Goal: Information Seeking & Learning: Learn about a topic

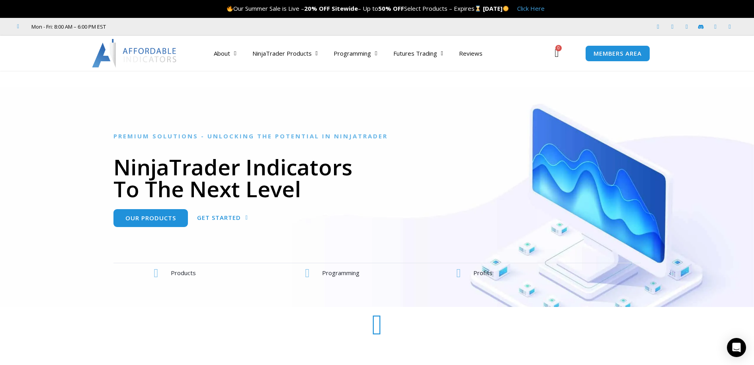
drag, startPoint x: 207, startPoint y: 0, endPoint x: 62, endPoint y: 80, distance: 165.8
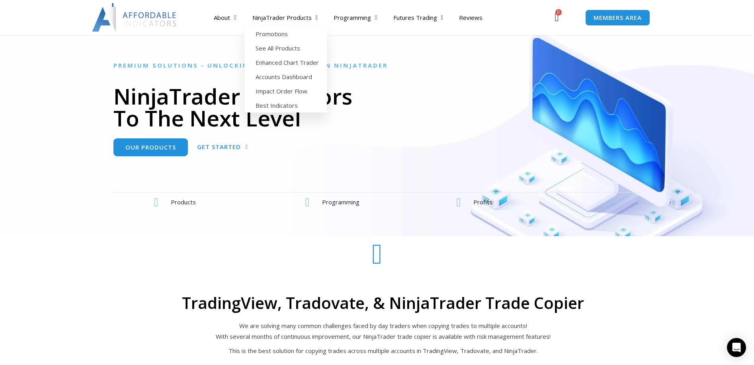
scroll to position [40, 0]
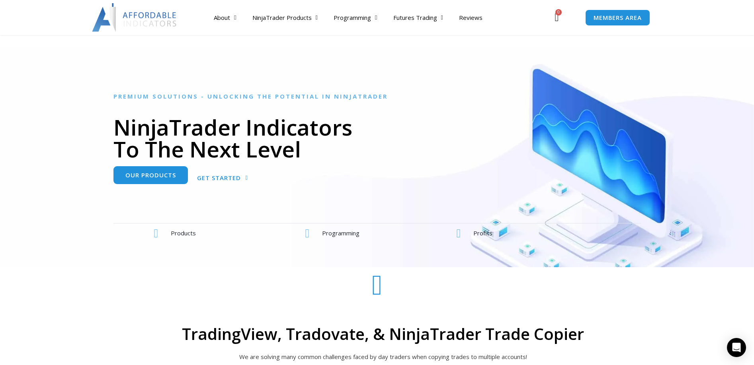
click at [158, 172] on span "Our Products" at bounding box center [150, 175] width 51 height 6
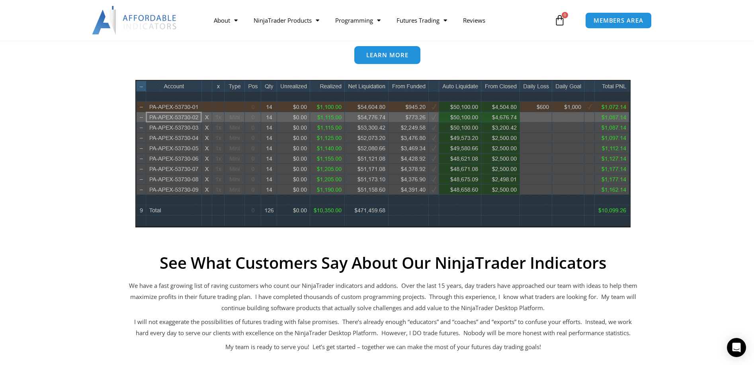
scroll to position [398, 0]
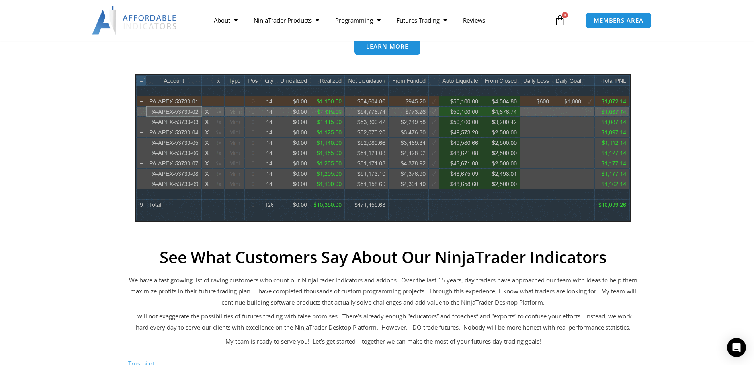
click at [385, 49] on span "Learn more" at bounding box center [387, 46] width 42 height 6
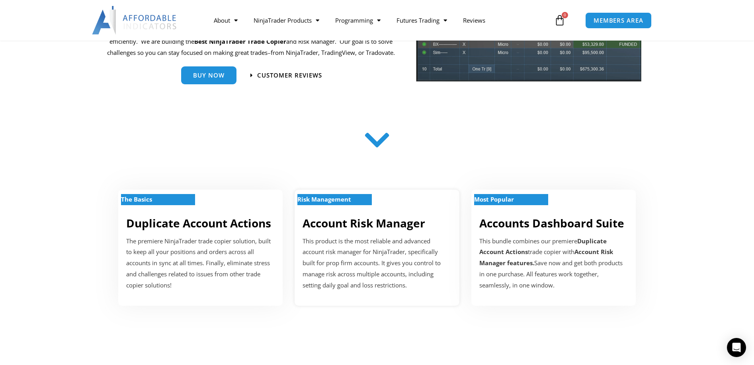
scroll to position [279, 0]
